Goal: Task Accomplishment & Management: Manage account settings

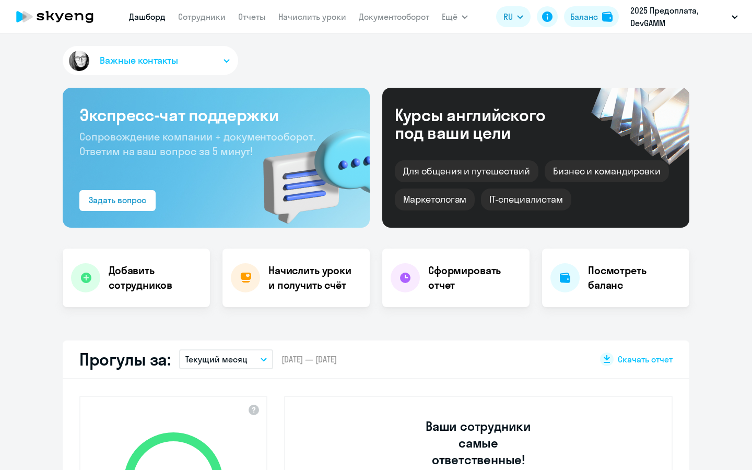
select select "30"
click at [224, 62] on icon "button" at bounding box center [227, 61] width 6 height 4
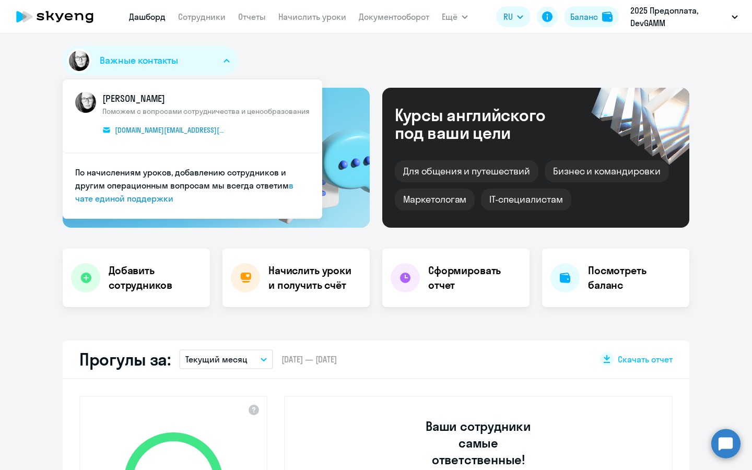
click at [316, 67] on div "Важные контакты КАМ_Юлианна [PERSON_NAME] с вопросами сотрудничества и ценообра…" at bounding box center [376, 62] width 627 height 33
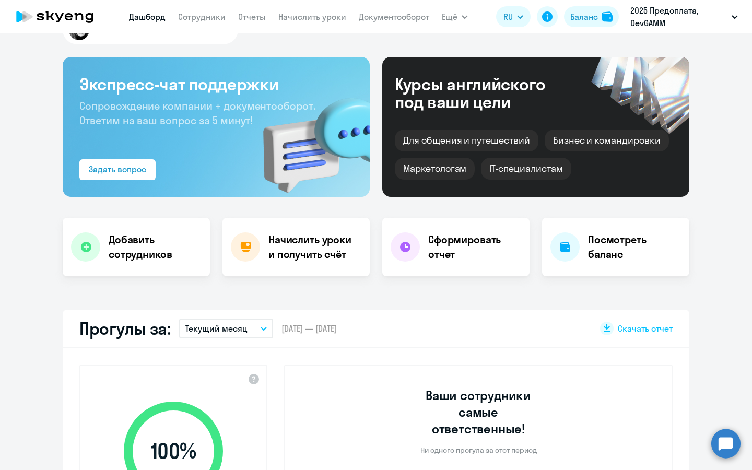
scroll to position [22, 0]
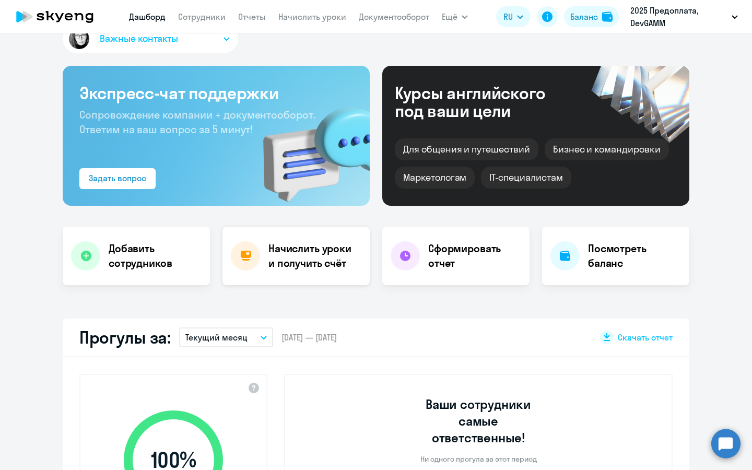
click at [315, 254] on h4 "Начислить уроки и получить счёт" at bounding box center [313, 255] width 91 height 29
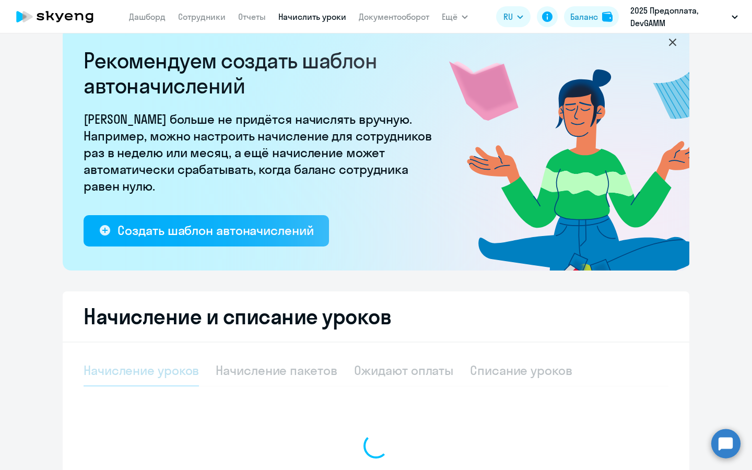
select select "10"
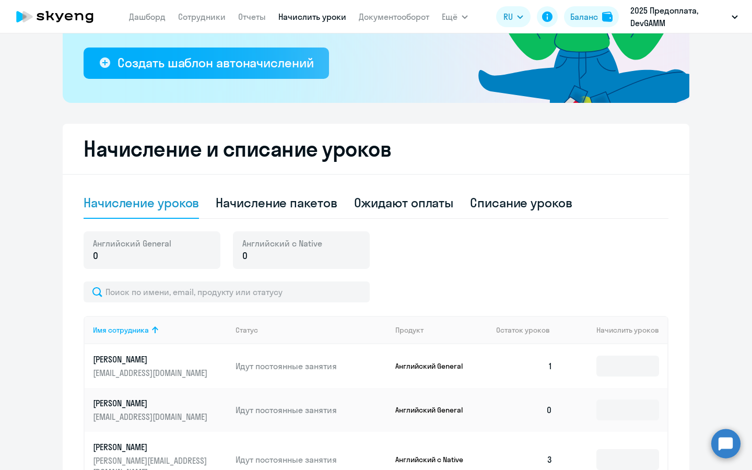
scroll to position [190, 0]
click at [297, 206] on div "Начисление пакетов" at bounding box center [276, 202] width 121 height 17
select select "10"
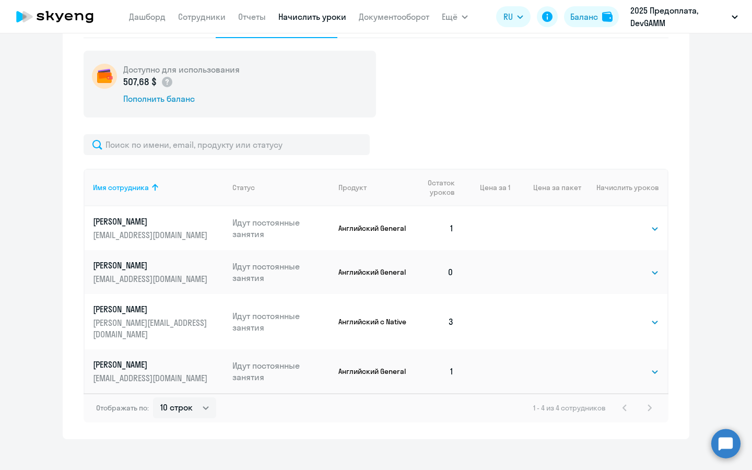
scroll to position [370, 0]
select select "4"
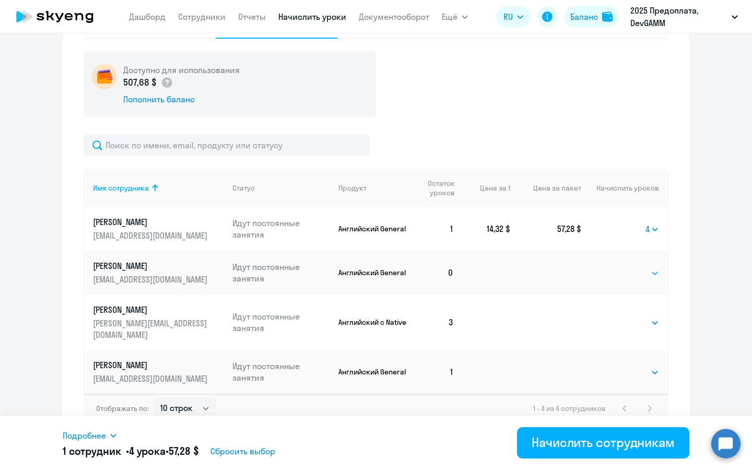
select select "4"
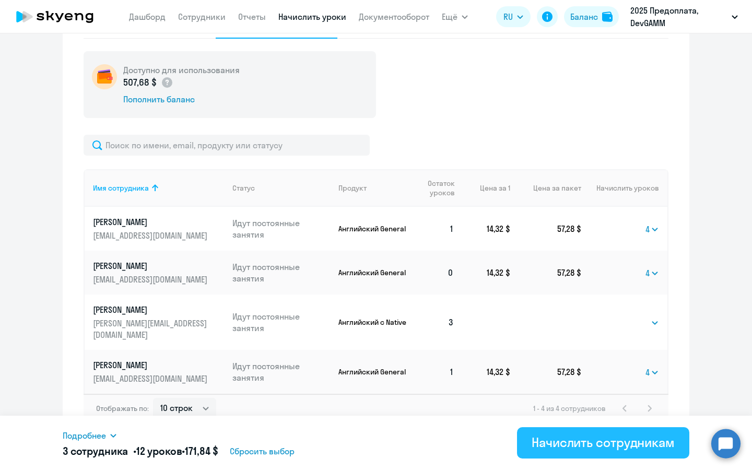
click at [572, 449] on div "Начислить сотрудникам" at bounding box center [603, 442] width 143 height 17
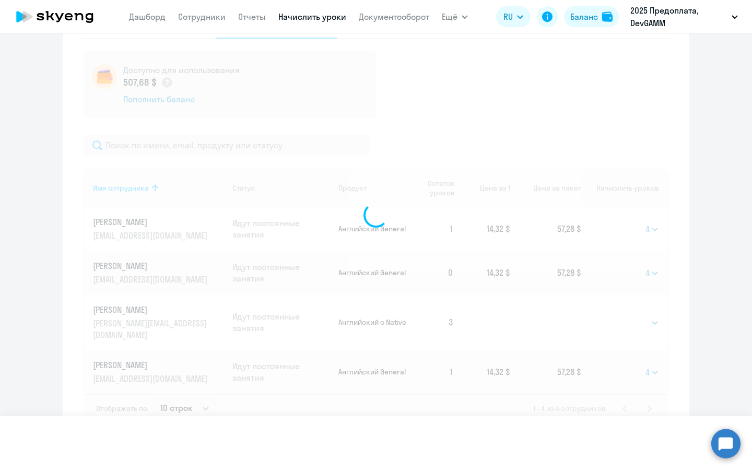
select select
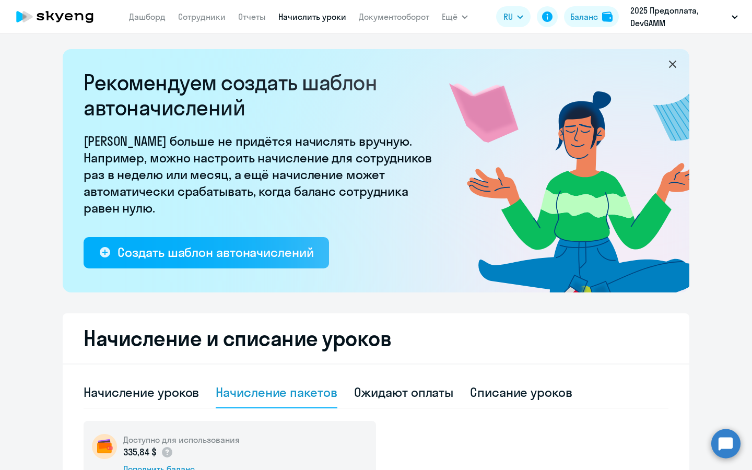
scroll to position [0, 0]
click at [209, 17] on link "Сотрудники" at bounding box center [202, 16] width 48 height 10
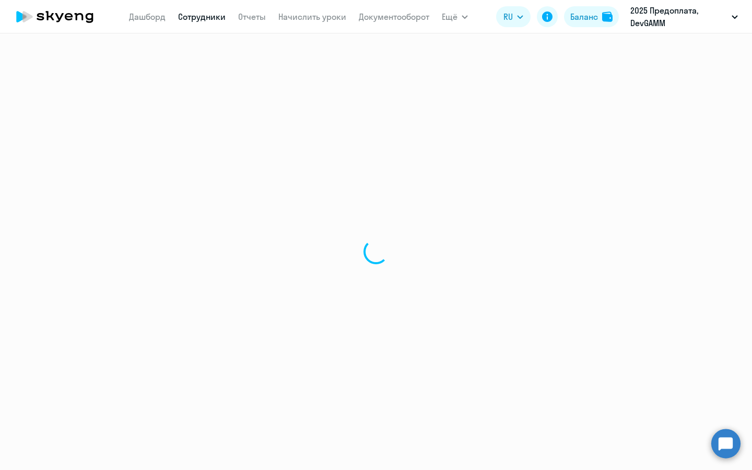
select select "30"
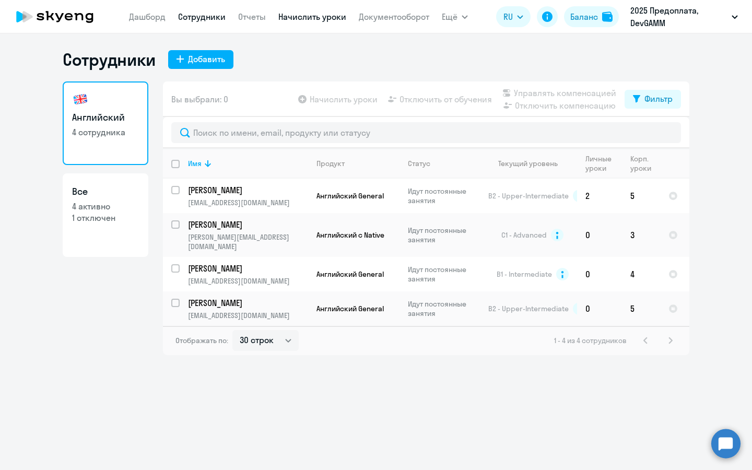
click at [313, 21] on link "Начислить уроки" at bounding box center [312, 16] width 68 height 10
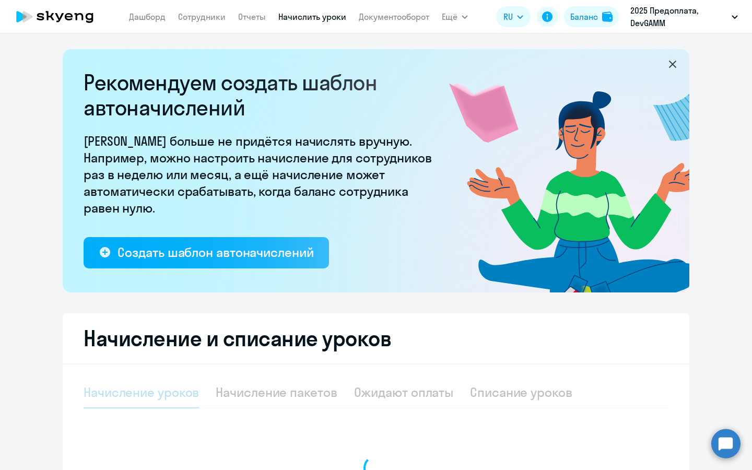
select select "10"
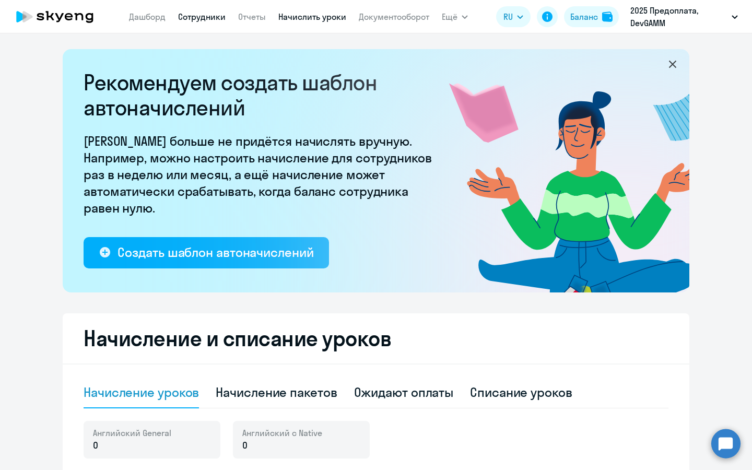
click at [208, 19] on link "Сотрудники" at bounding box center [202, 16] width 48 height 10
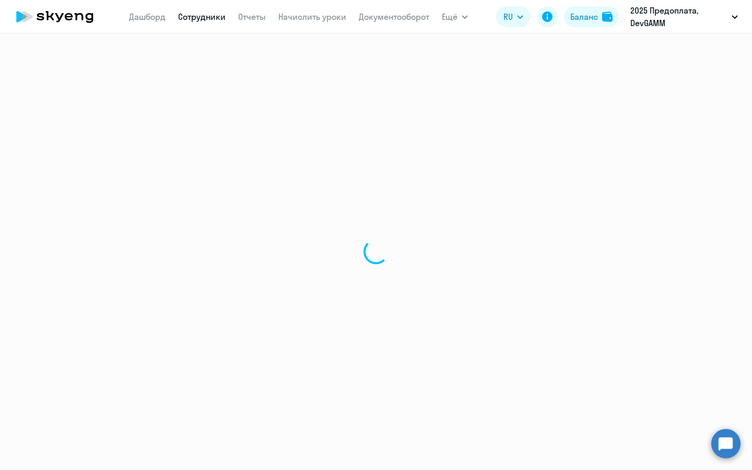
select select "30"
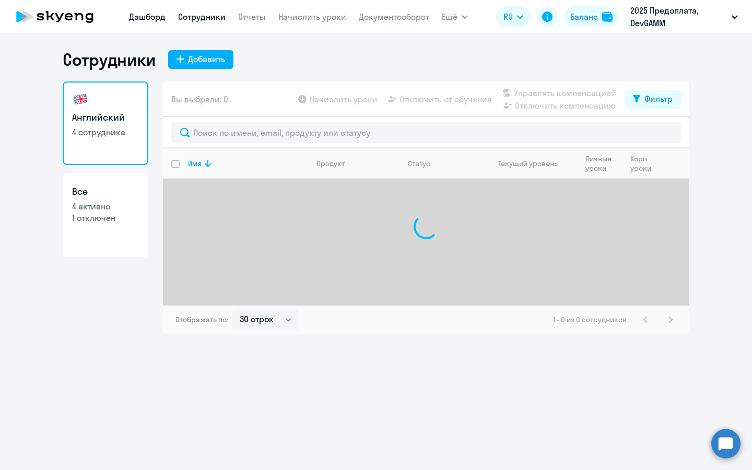
click at [141, 15] on link "Дашборд" at bounding box center [147, 16] width 37 height 10
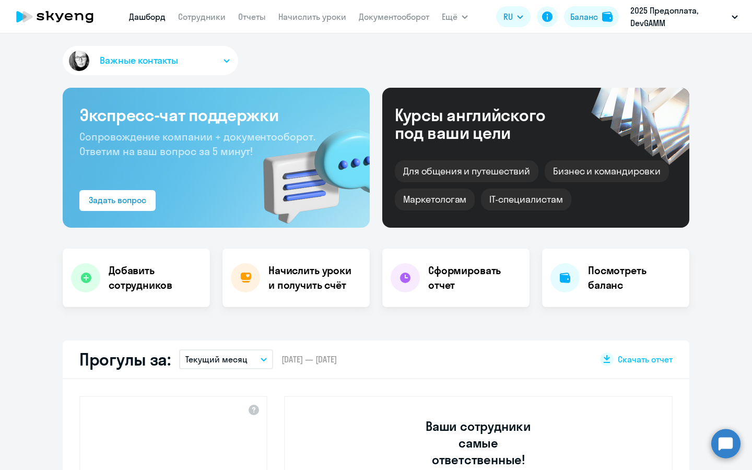
select select "30"
click at [317, 17] on link "Начислить уроки" at bounding box center [312, 16] width 68 height 10
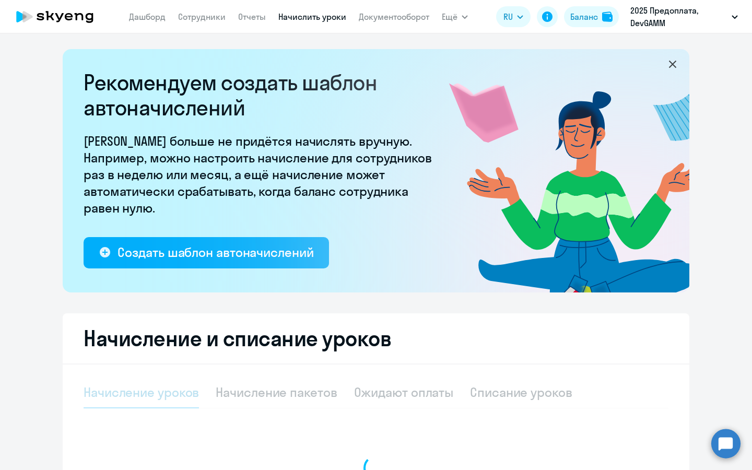
select select "10"
